Goal: Find specific page/section: Find specific page/section

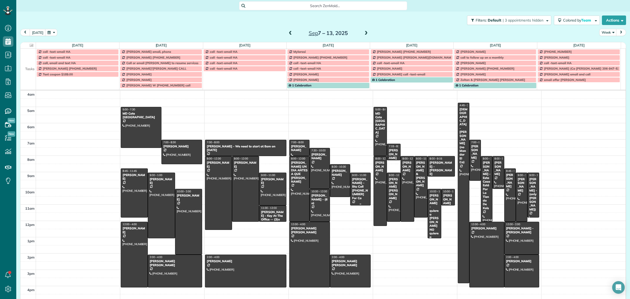
scroll to position [22, 0]
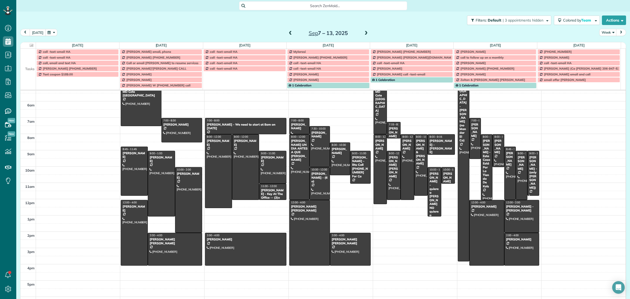
click at [36, 33] on button "[DATE]" at bounding box center [38, 32] width 16 height 7
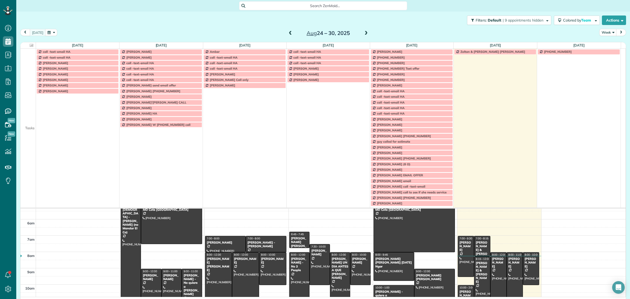
click at [305, 7] on span "Search ZenMaid…" at bounding box center [325, 5] width 160 height 5
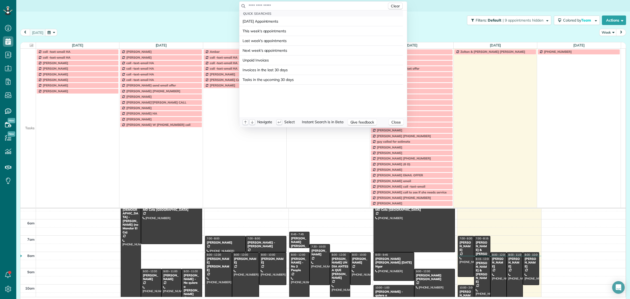
click at [304, 4] on input "text" at bounding box center [317, 5] width 139 height 5
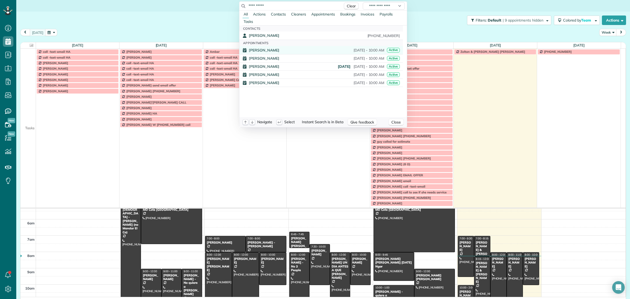
type input "**********"
click at [271, 49] on span "[PERSON_NAME]" at bounding box center [264, 50] width 30 height 4
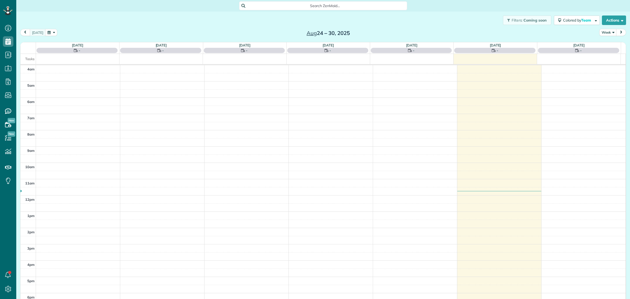
scroll to position [22, 0]
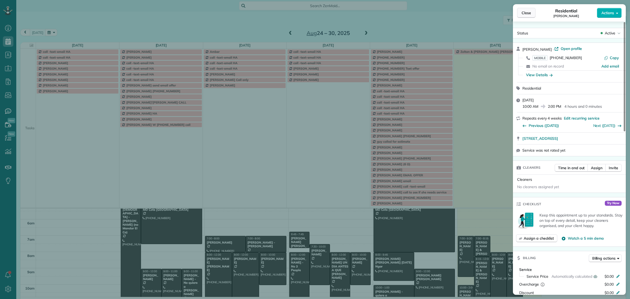
click at [530, 15] on span "Close" at bounding box center [526, 12] width 9 height 5
